Goal: Transaction & Acquisition: Purchase product/service

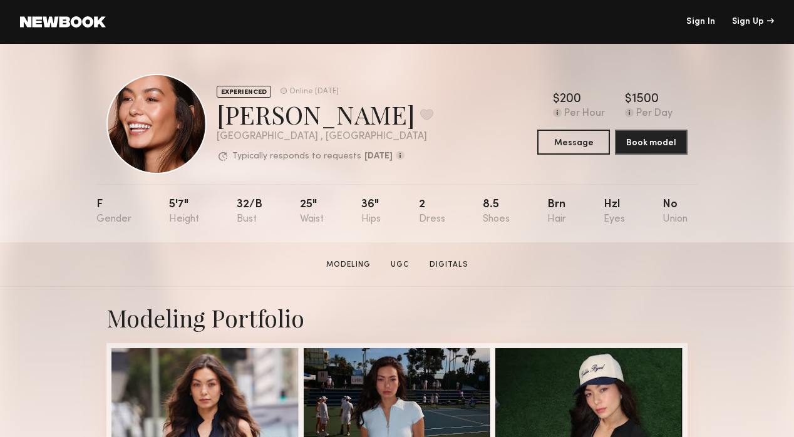
click at [701, 26] on header "Sign In Sign Up" at bounding box center [397, 22] width 794 height 44
click at [698, 22] on link "Sign In" at bounding box center [700, 22] width 29 height 9
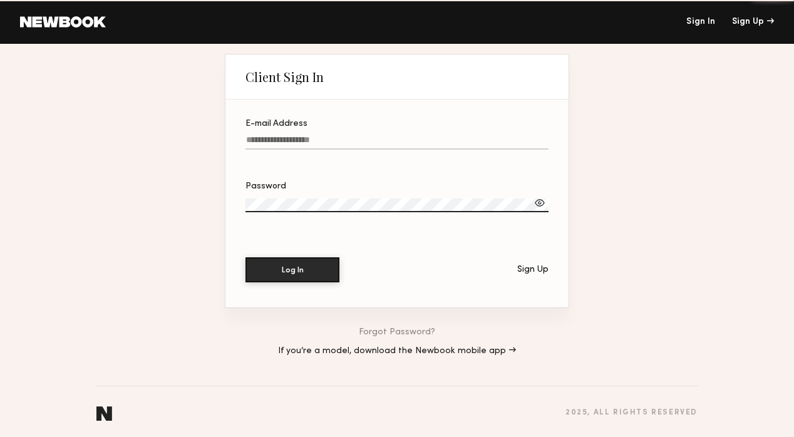
type input "**********"
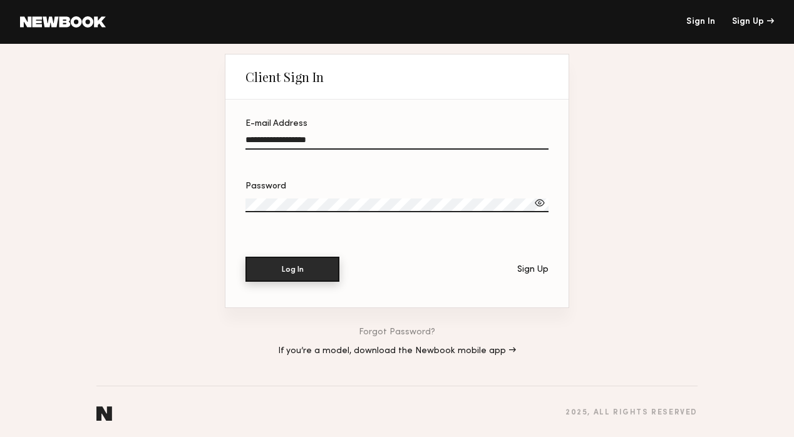
click at [276, 262] on button "Log In" at bounding box center [292, 269] width 94 height 25
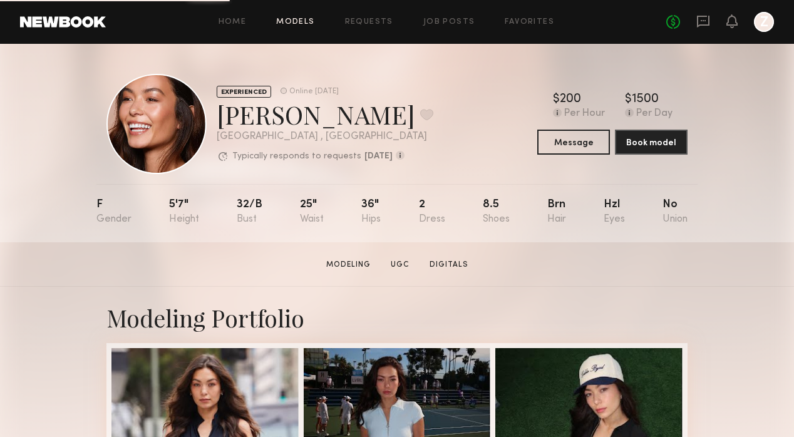
click at [298, 26] on link "Models" at bounding box center [295, 22] width 38 height 8
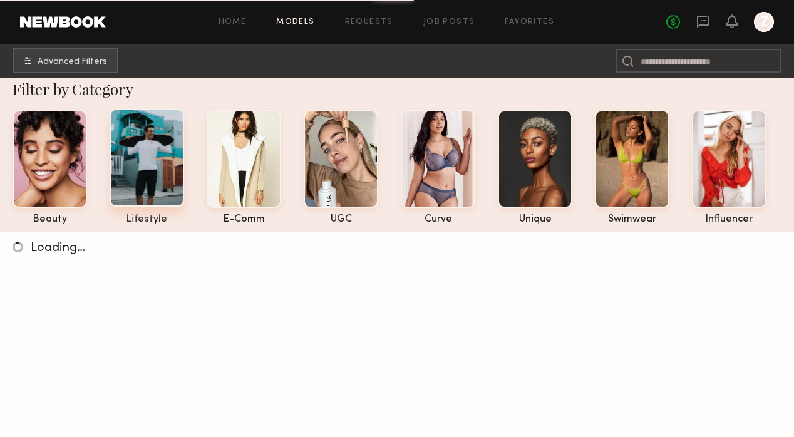
scroll to position [33, 0]
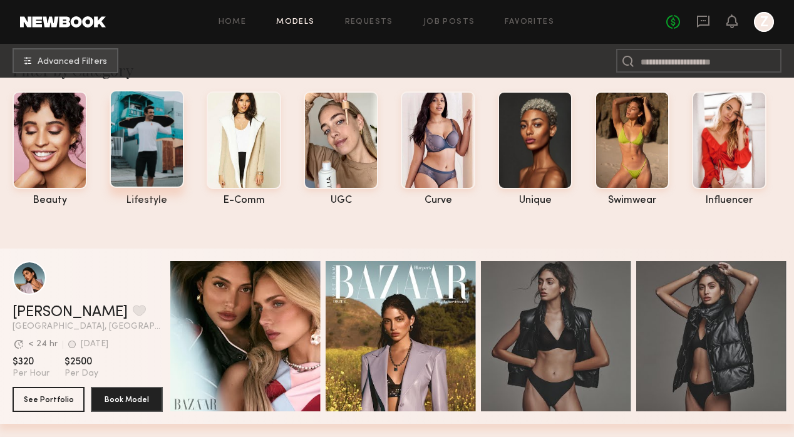
click at [149, 149] on div at bounding box center [147, 139] width 75 height 98
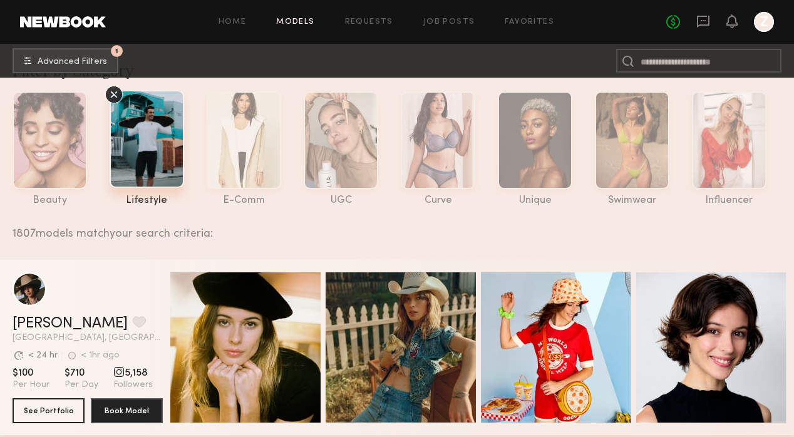
click at [110, 93] on icon at bounding box center [114, 94] width 19 height 19
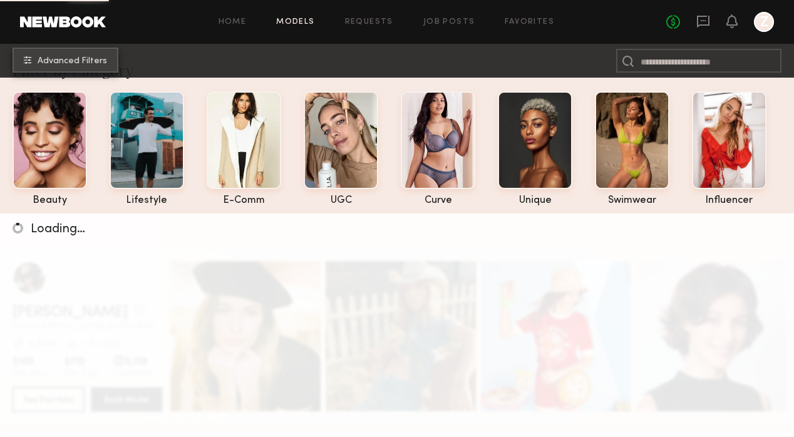
click at [92, 51] on button "Advanced Filters" at bounding box center [66, 60] width 106 height 25
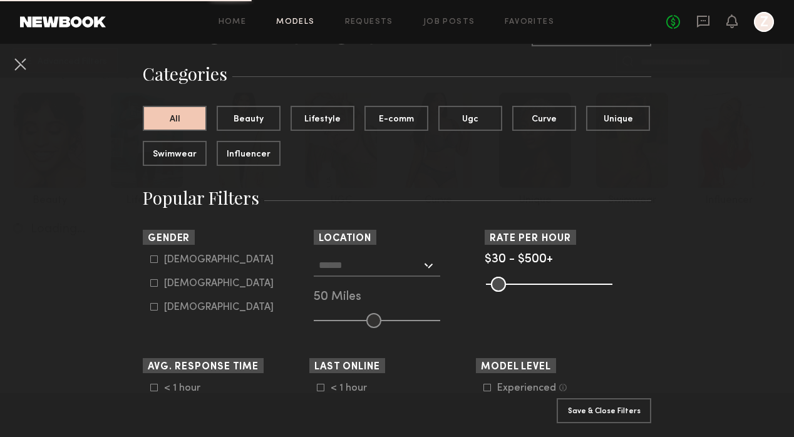
scroll to position [105, 0]
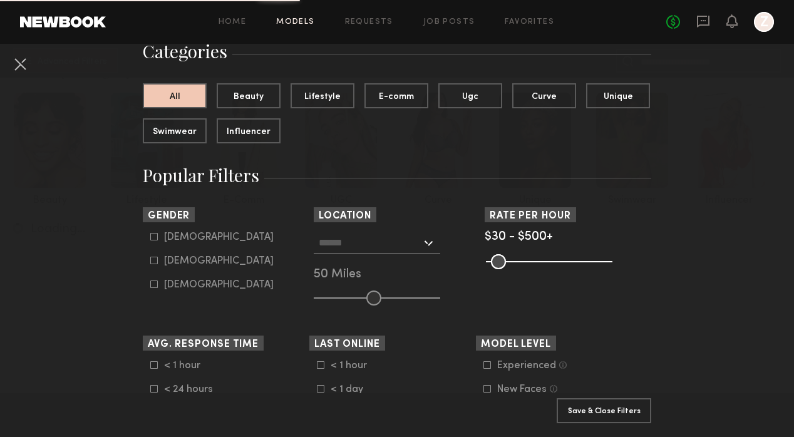
click at [415, 245] on input "text" at bounding box center [370, 242] width 103 height 21
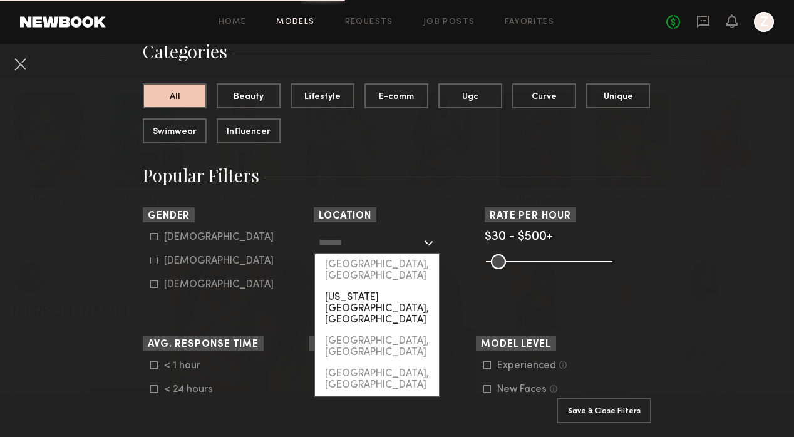
click at [385, 292] on div "[US_STATE][GEOGRAPHIC_DATA], [GEOGRAPHIC_DATA]" at bounding box center [377, 309] width 124 height 44
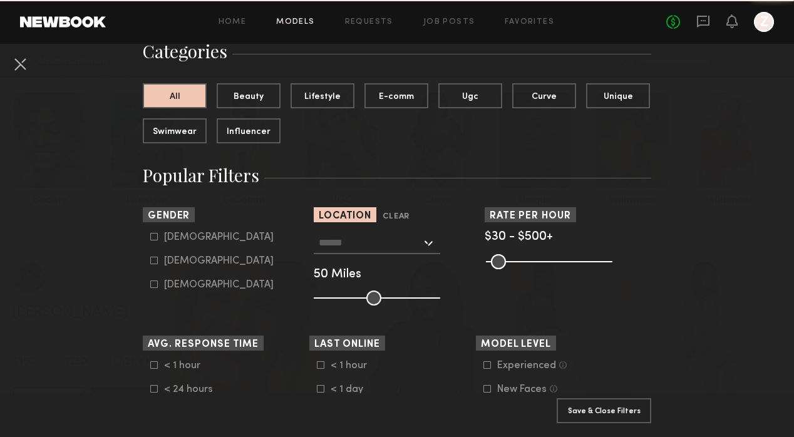
type input "**********"
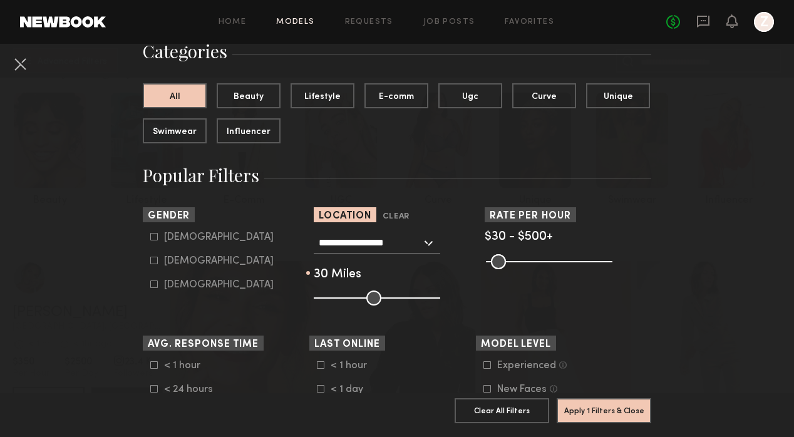
drag, startPoint x: 373, startPoint y: 301, endPoint x: 351, endPoint y: 301, distance: 21.9
type input "**"
click at [351, 301] on input "range" at bounding box center [377, 298] width 126 height 15
click at [602, 411] on button "Apply 1 Filters & Close" at bounding box center [604, 410] width 95 height 25
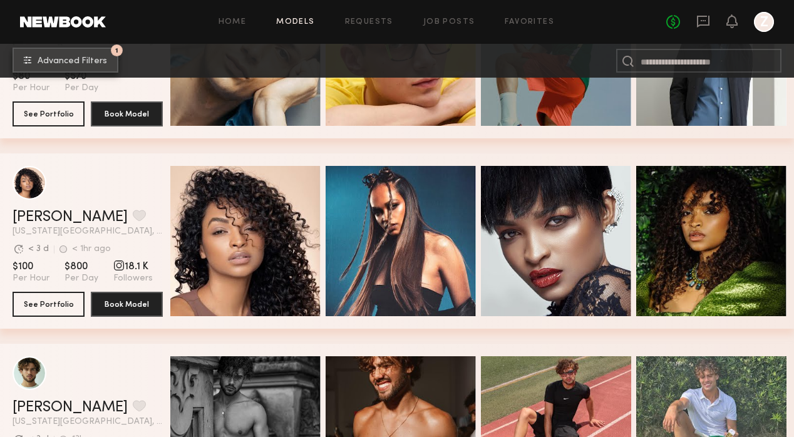
scroll to position [677, 0]
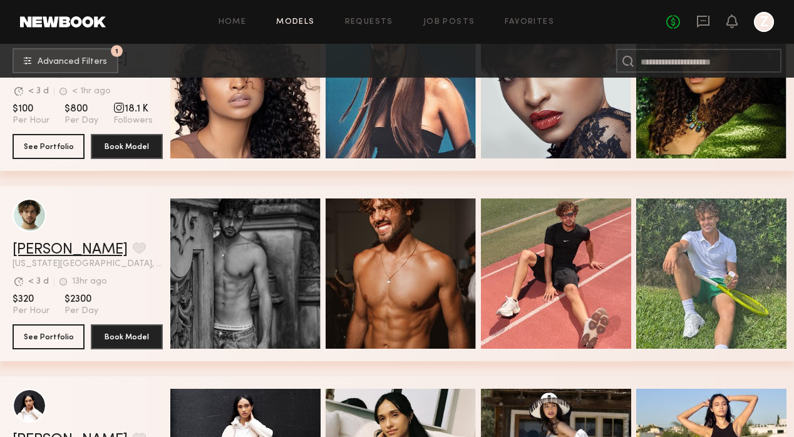
click at [38, 252] on link "Amir S." at bounding box center [70, 249] width 115 height 15
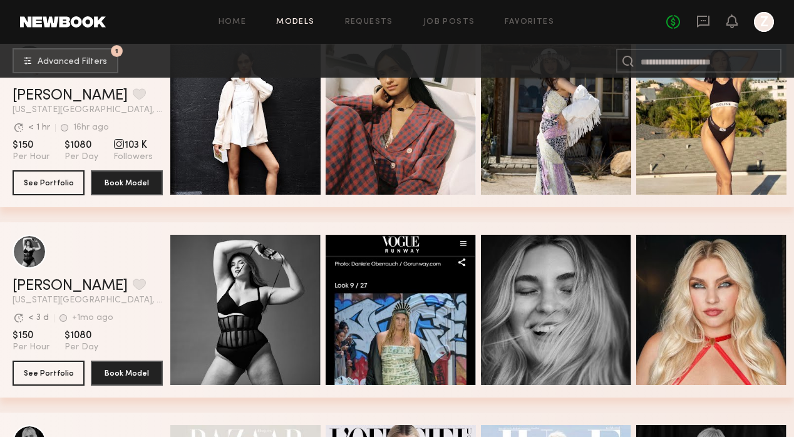
scroll to position [1214, 0]
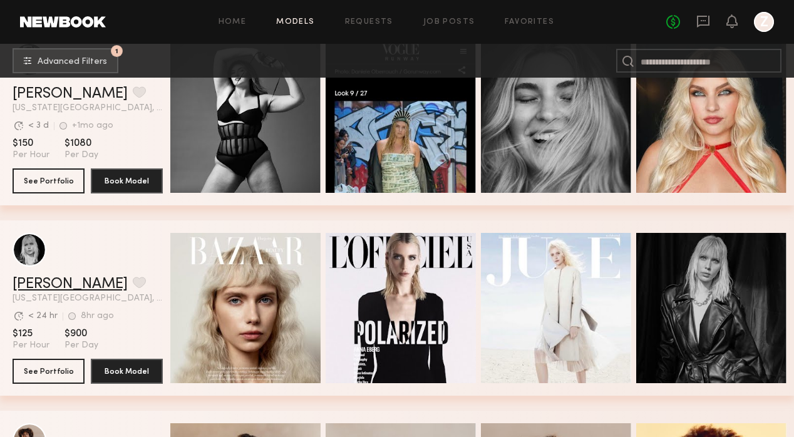
click at [44, 284] on link "Anna E." at bounding box center [70, 284] width 115 height 15
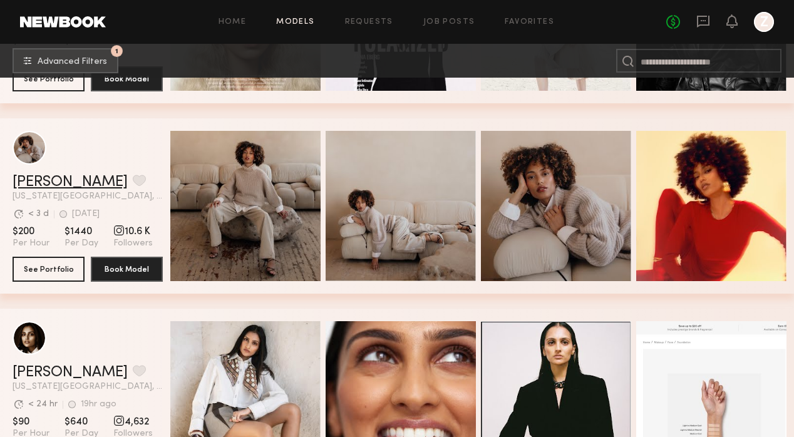
click at [29, 182] on link "[PERSON_NAME]" at bounding box center [70, 182] width 115 height 15
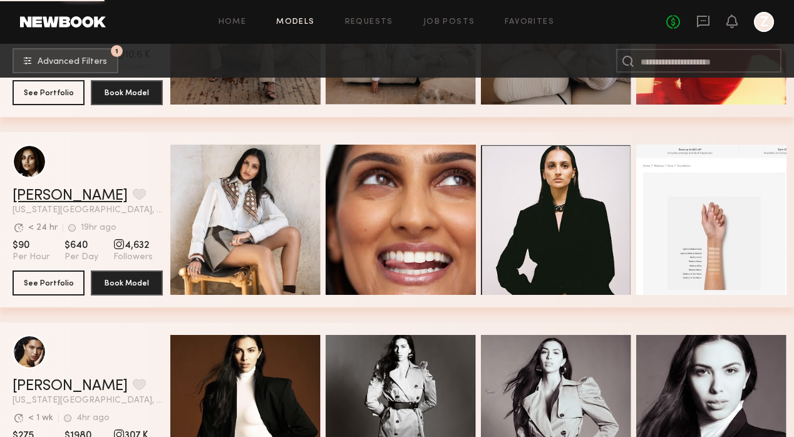
scroll to position [1704, 0]
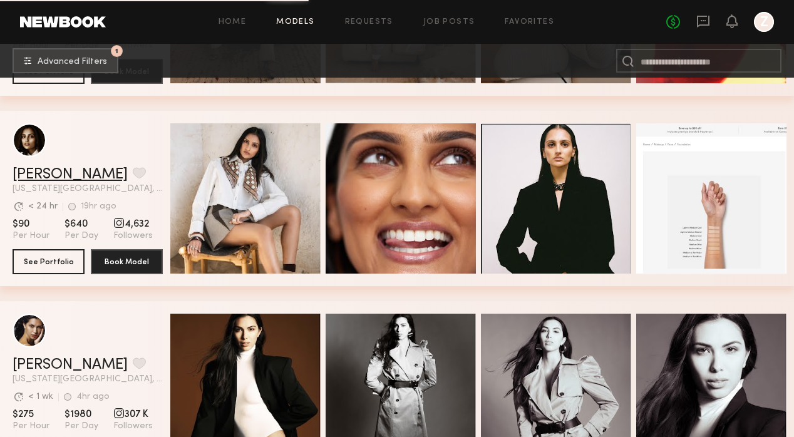
click at [42, 173] on link "Slesha P." at bounding box center [70, 174] width 115 height 15
